Goal: Navigation & Orientation: Find specific page/section

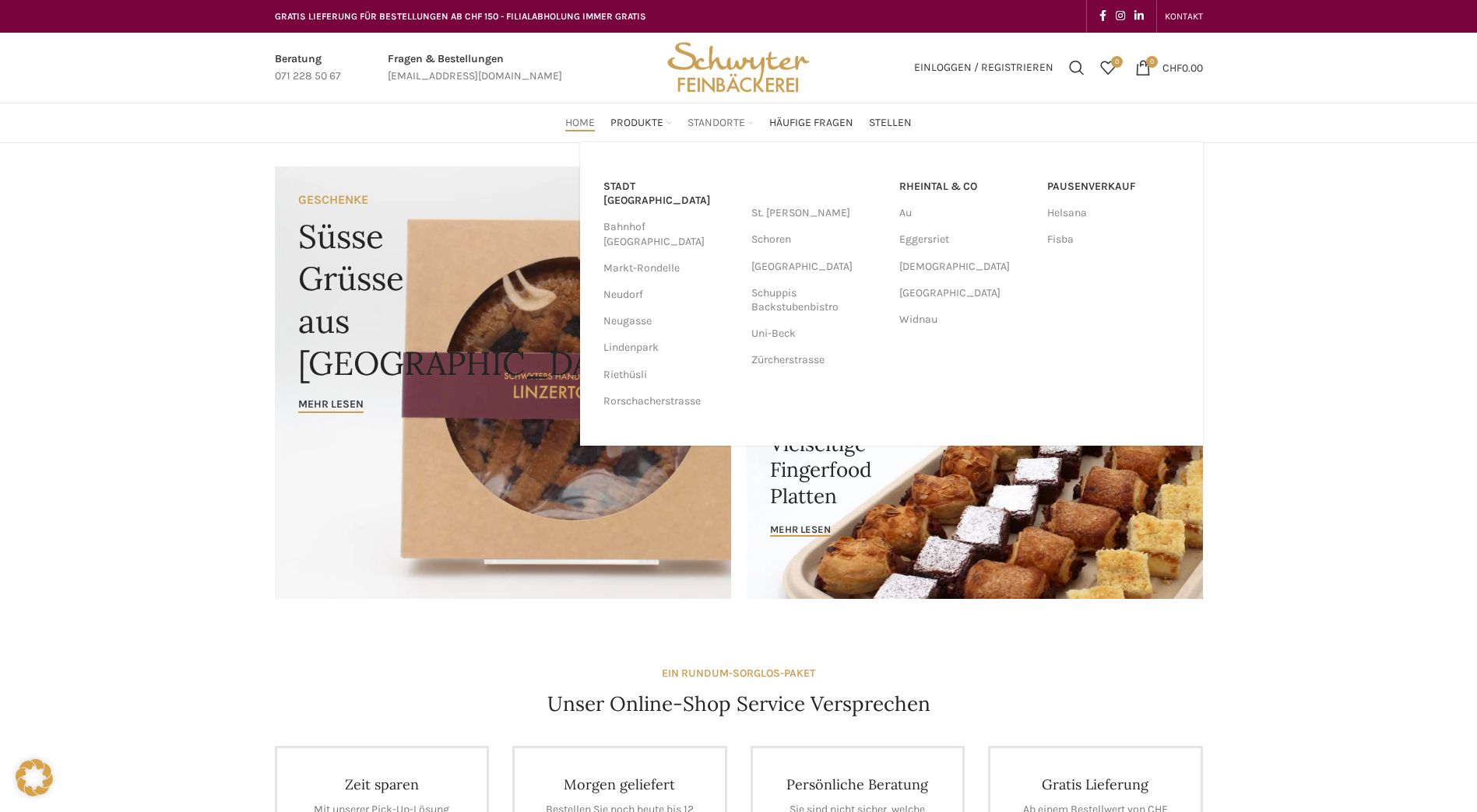
click at [716, 118] on span "Standorte" at bounding box center [716, 123] width 58 height 15
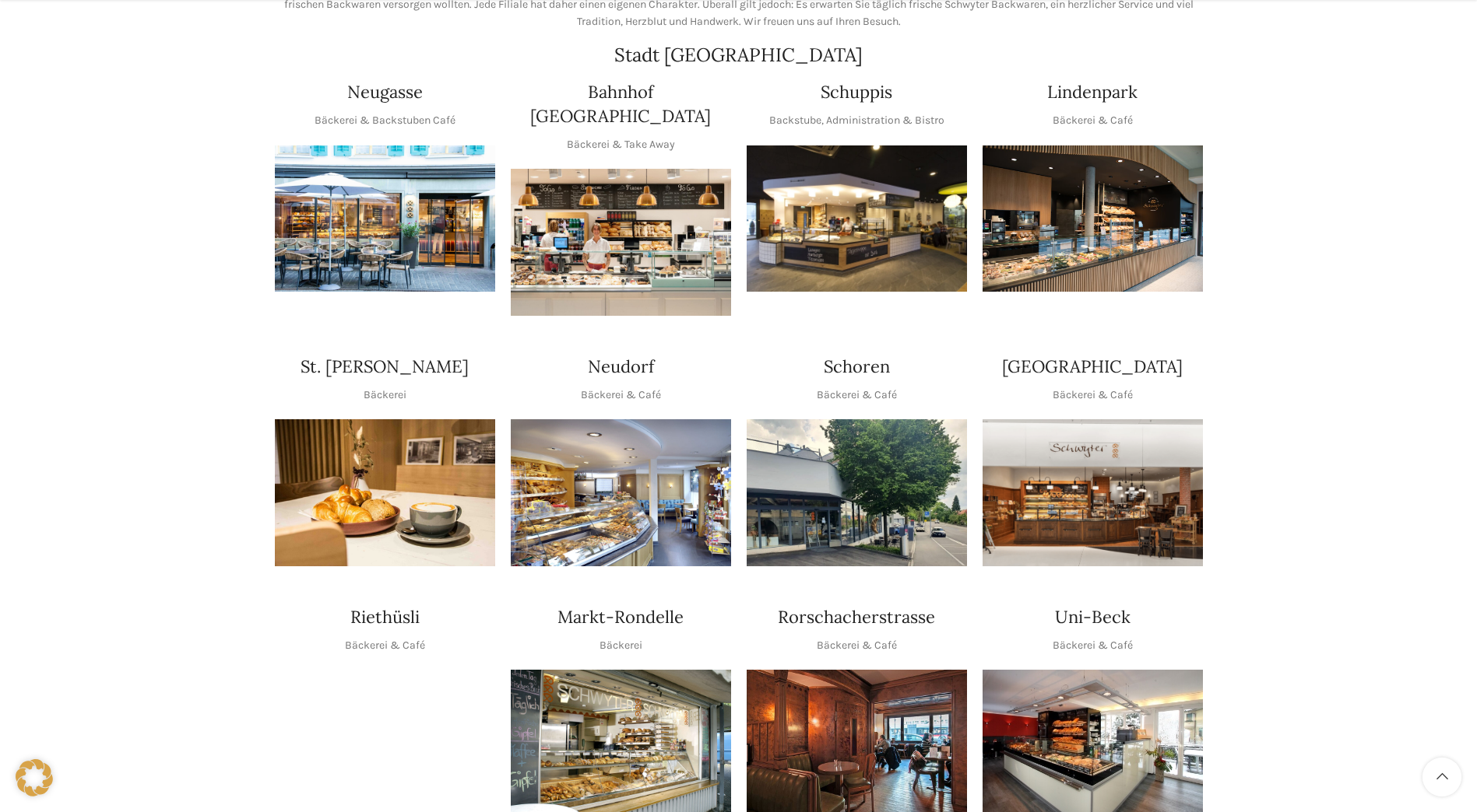
scroll to position [312, 0]
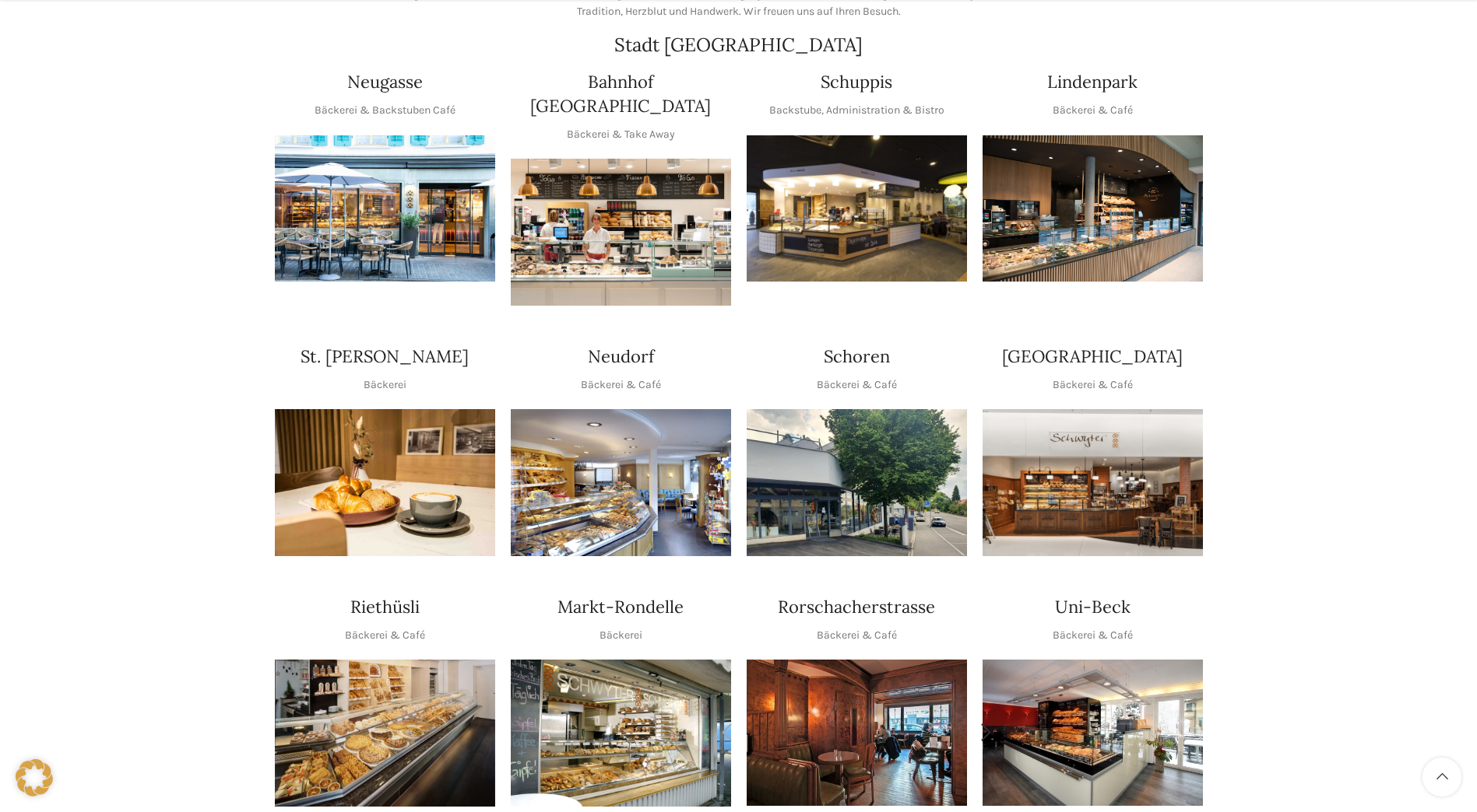
click at [849, 668] on img "1 / 2" at bounding box center [857, 733] width 220 height 146
